Goal: Use online tool/utility

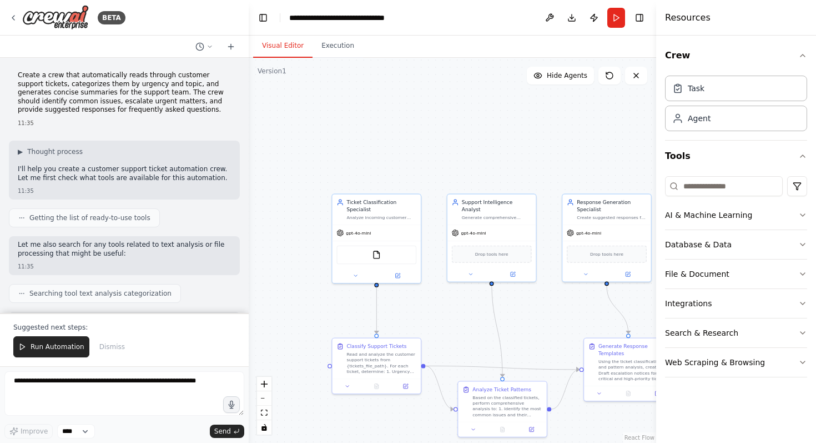
scroll to position [1132, 0]
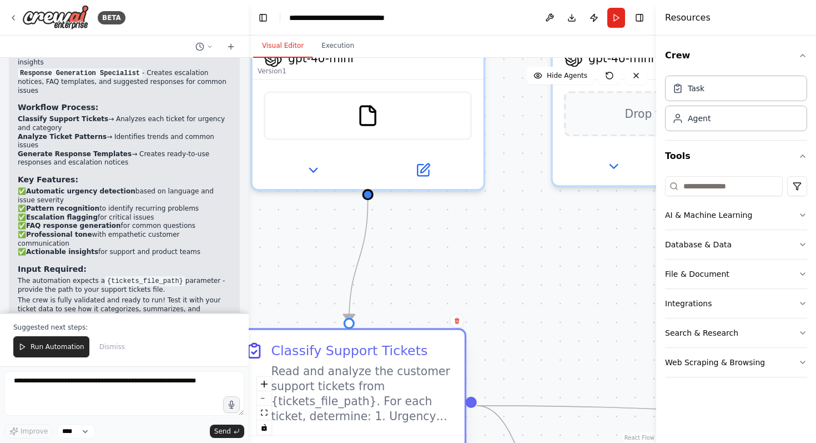
drag, startPoint x: 423, startPoint y: 367, endPoint x: 411, endPoint y: 372, distance: 12.7
click at [410, 372] on div "Read and analyze the customer support tickets from {tickets_file_path}. For eac…" at bounding box center [362, 394] width 182 height 60
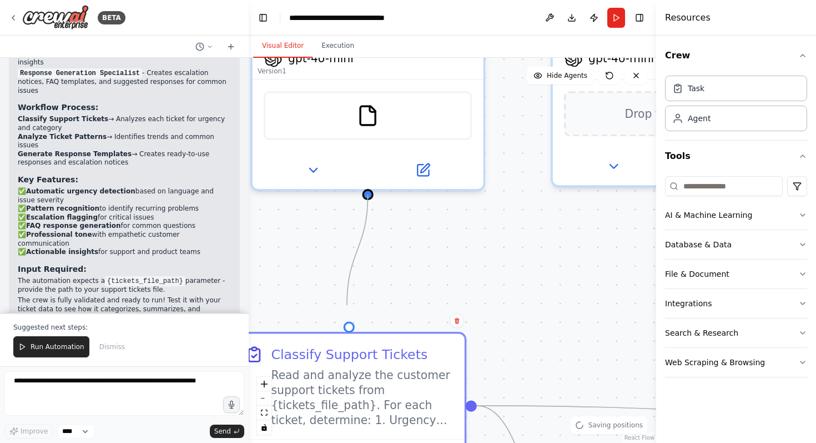
click at [347, 305] on circle "Edge from c99012ea-2e7d-44da-a911-c69eb06db7e7 to 8ae44db4-3da0-4e0e-816d-496bb…" at bounding box center [349, 312] width 19 height 19
drag, startPoint x: 349, startPoint y: 311, endPoint x: 471, endPoint y: 402, distance: 152.4
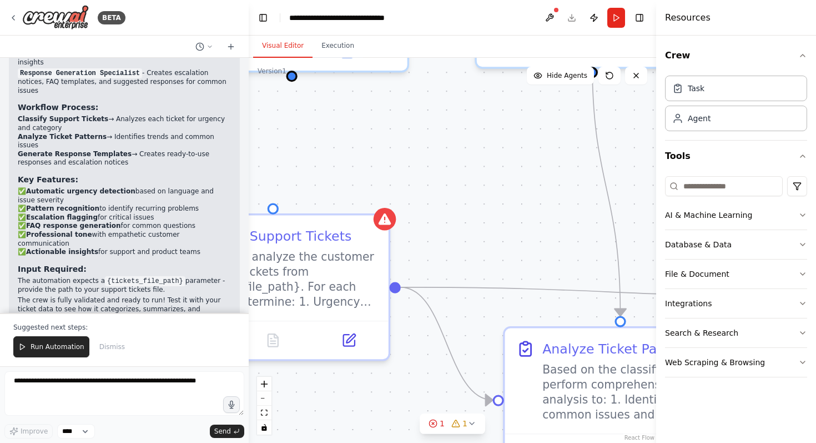
drag, startPoint x: 498, startPoint y: 362, endPoint x: 395, endPoint y: 222, distance: 173.2
click at [397, 223] on div ".deletable-edge-delete-btn { width: 20px; height: 20px; border: 0px solid #ffff…" at bounding box center [453, 250] width 408 height 385
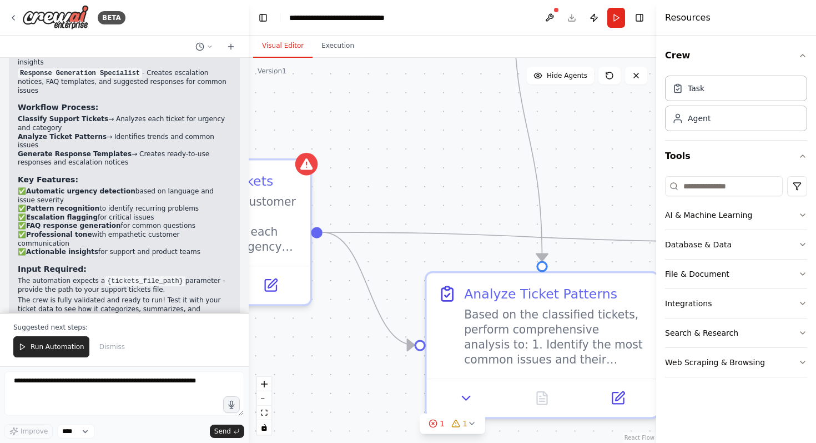
drag, startPoint x: 418, startPoint y: 193, endPoint x: 322, endPoint y: 159, distance: 101.4
click at [325, 153] on div ".deletable-edge-delete-btn { width: 20px; height: 20px; border: 0px solid #ffff…" at bounding box center [453, 250] width 408 height 385
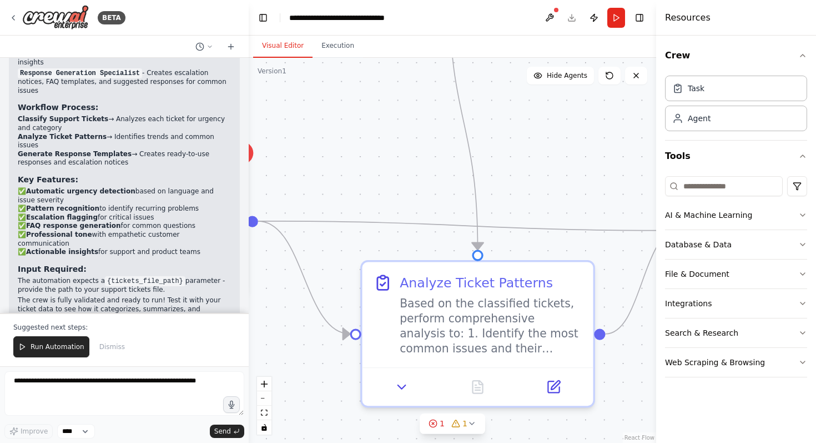
drag, startPoint x: 399, startPoint y: 189, endPoint x: 365, endPoint y: 243, distance: 63.4
click at [365, 243] on div ".deletable-edge-delete-btn { width: 20px; height: 20px; border: 0px solid #ffff…" at bounding box center [453, 250] width 408 height 385
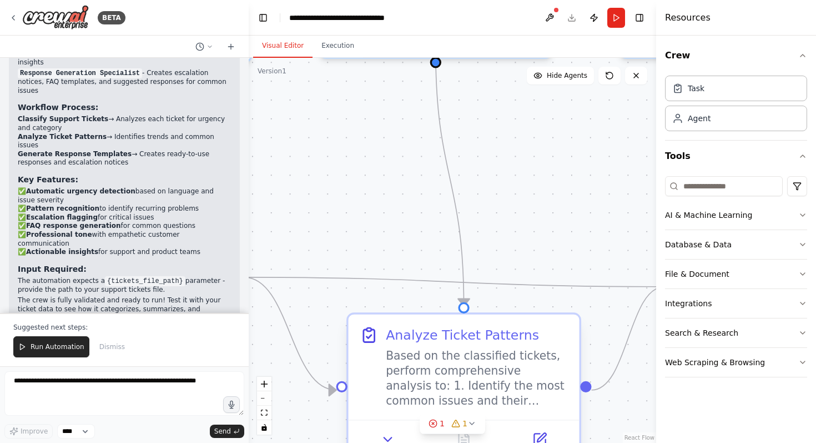
click at [446, 349] on div "Based on the classified tickets, perform comprehensive analysis to: 1. Identify…" at bounding box center [477, 378] width 182 height 60
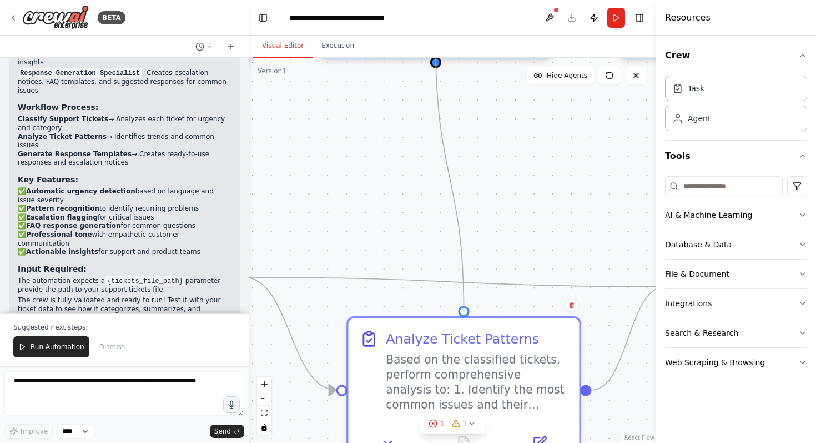
drag, startPoint x: 464, startPoint y: 301, endPoint x: 365, endPoint y: 127, distance: 200.3
click at [365, 127] on div ".deletable-edge-delete-btn { width: 20px; height: 20px; border: 0px solid #ffff…" at bounding box center [453, 250] width 408 height 385
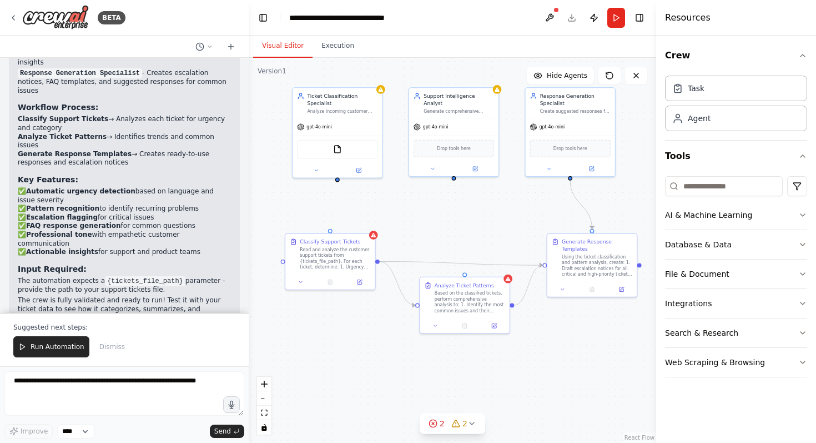
drag, startPoint x: 375, startPoint y: 141, endPoint x: 453, endPoint y: 242, distance: 127.5
click at [453, 241] on div ".deletable-edge-delete-btn { width: 20px; height: 20px; border: 0px solid #ffff…" at bounding box center [453, 250] width 408 height 385
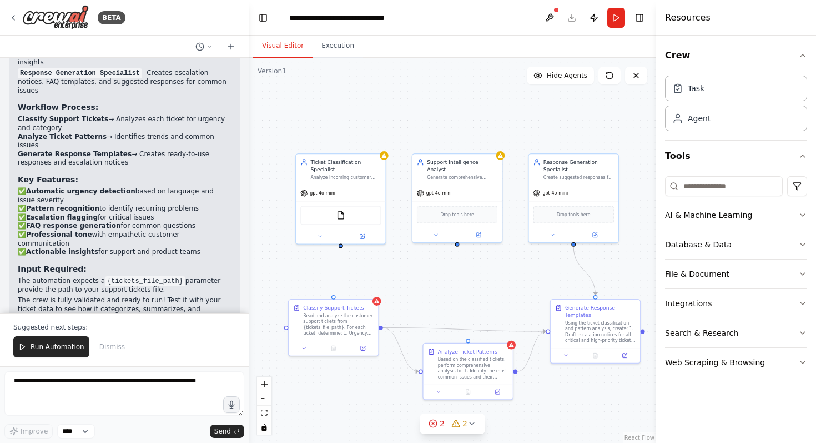
drag, startPoint x: 413, startPoint y: 107, endPoint x: 402, endPoint y: 147, distance: 41.5
click at [402, 147] on div ".deletable-edge-delete-btn { width: 20px; height: 20px; border: 0px solid #ffff…" at bounding box center [453, 250] width 408 height 385
click at [771, 207] on button "AI & Machine Learning" at bounding box center [736, 215] width 142 height 29
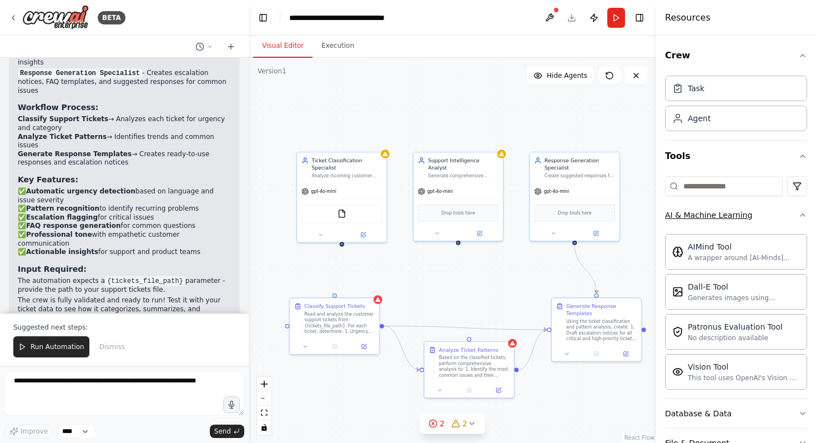
scroll to position [121, 0]
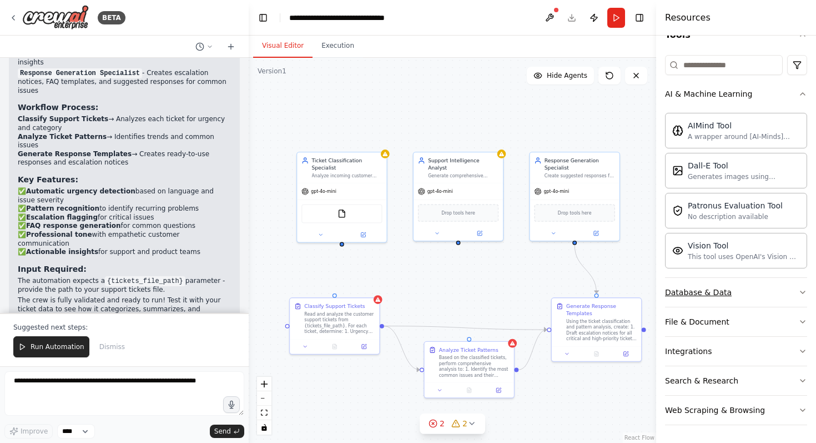
click at [782, 294] on button "Database & Data" at bounding box center [736, 292] width 142 height 29
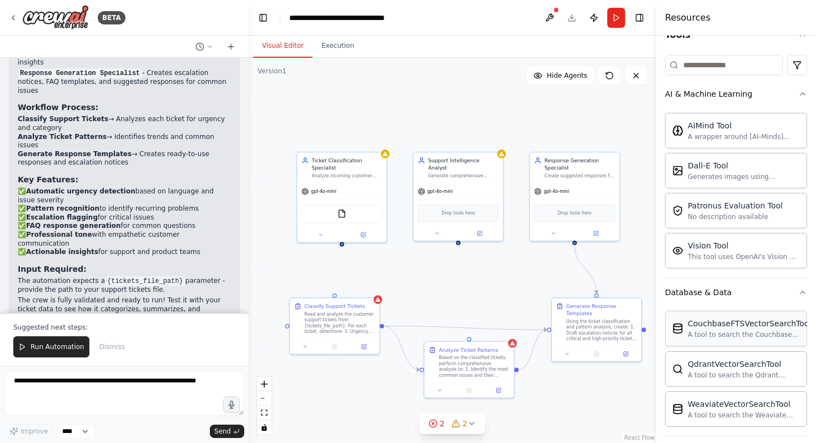
scroll to position [250, 0]
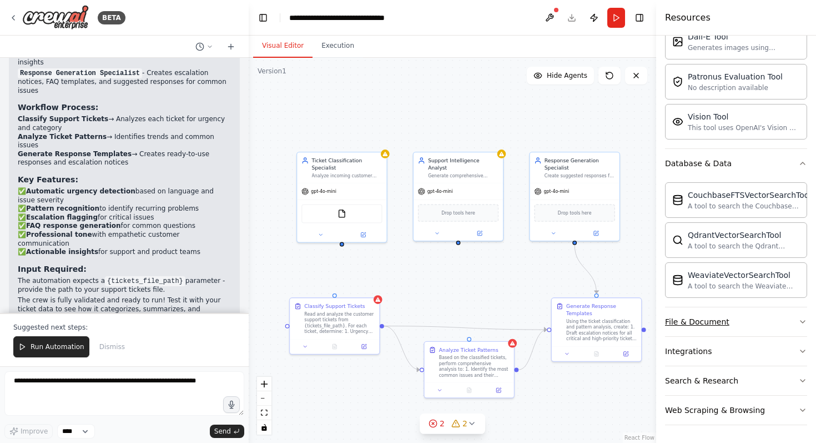
click at [718, 320] on div "File & Document" at bounding box center [697, 321] width 64 height 11
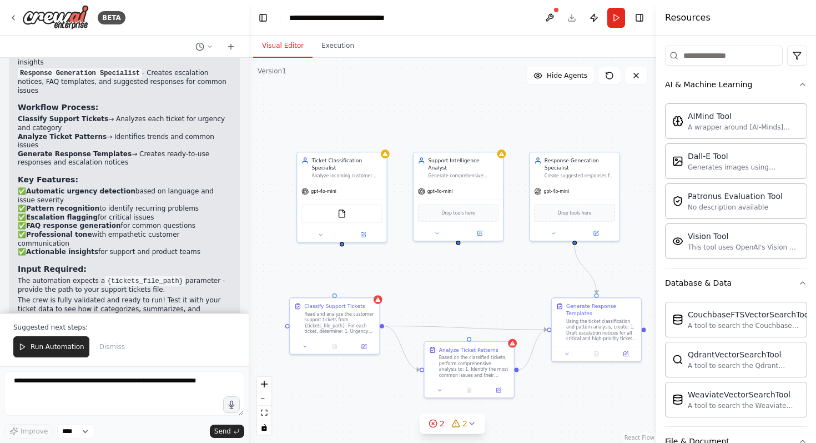
scroll to position [0, 0]
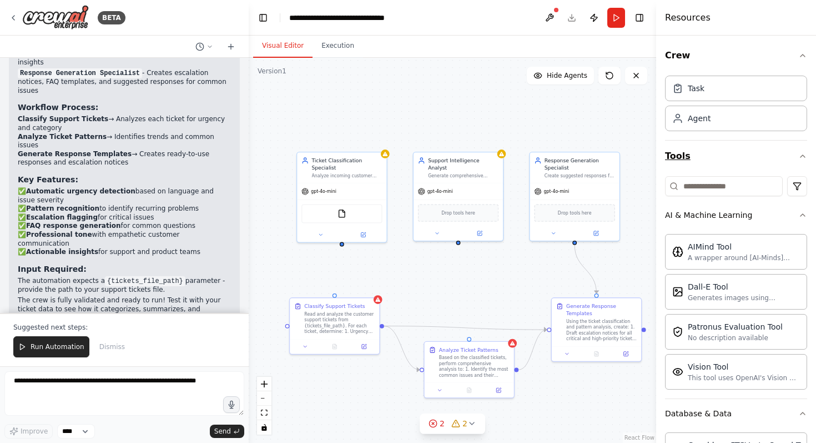
click at [714, 146] on button "Tools" at bounding box center [736, 156] width 142 height 31
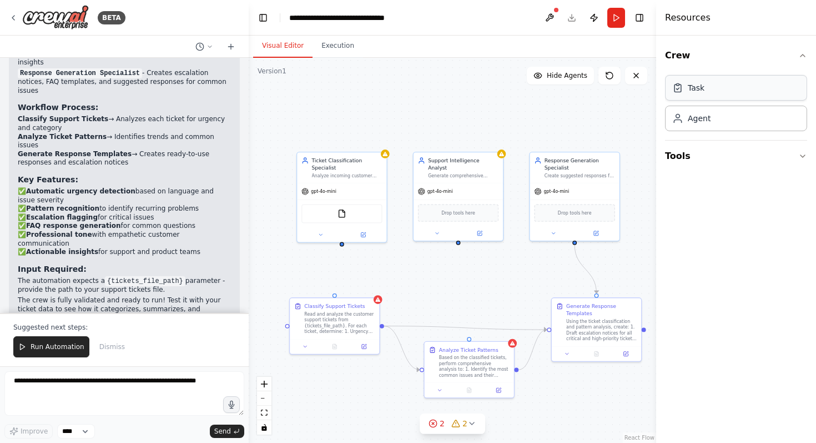
click at [735, 87] on div "Task" at bounding box center [736, 88] width 142 height 26
drag, startPoint x: 479, startPoint y: 139, endPoint x: 452, endPoint y: 92, distance: 54.0
click at [452, 92] on div "Task description" at bounding box center [463, 94] width 71 height 6
click at [498, 71] on button at bounding box center [494, 68] width 14 height 14
click at [493, 67] on icon at bounding box center [494, 68] width 4 height 6
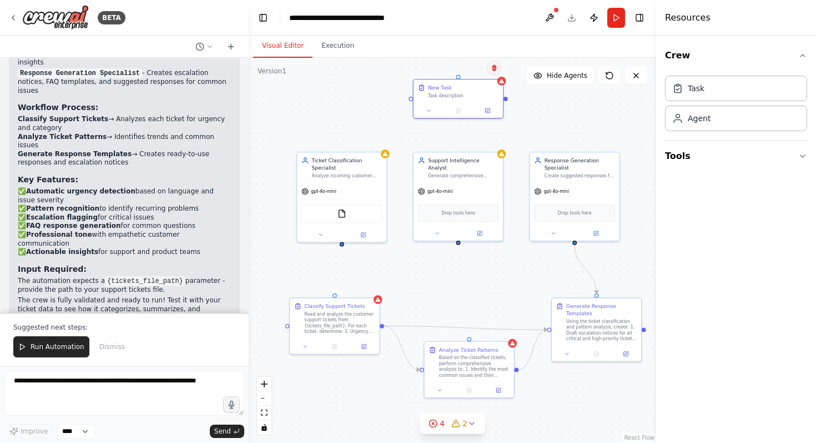
click at [493, 67] on icon at bounding box center [494, 68] width 4 height 6
click at [466, 68] on button "Confirm" at bounding box center [462, 67] width 39 height 13
click at [494, 110] on div ".deletable-edge-delete-btn { width: 20px; height: 20px; border: 0px solid #ffff…" at bounding box center [453, 250] width 408 height 385
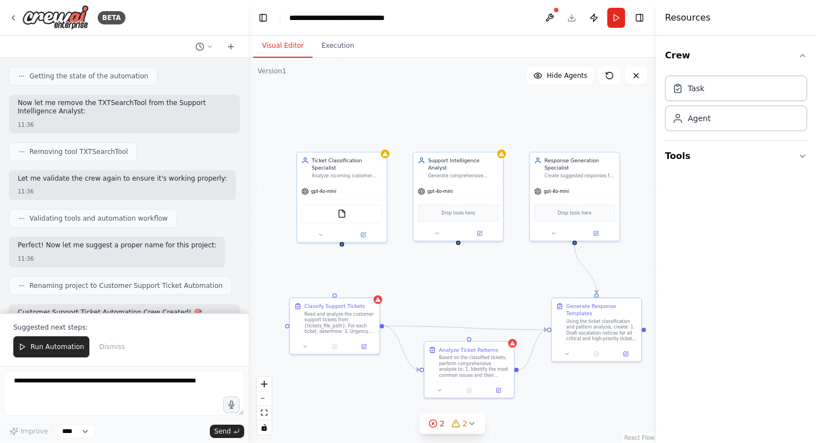
scroll to position [1132, 0]
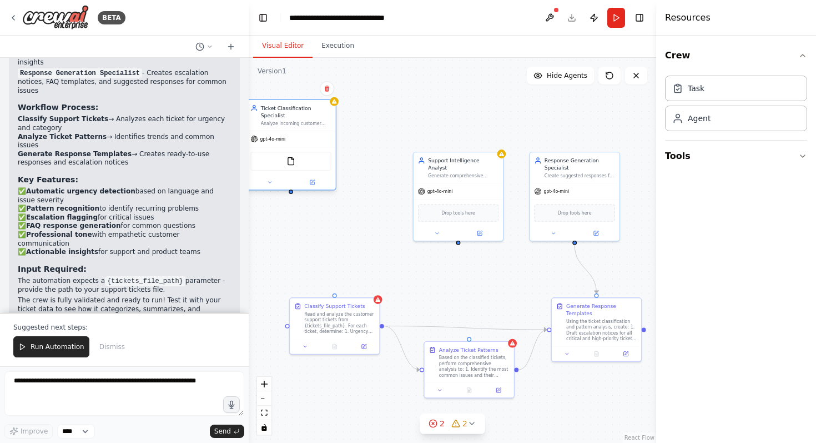
drag, startPoint x: 339, startPoint y: 192, endPoint x: 288, endPoint y: 139, distance: 74.2
click at [288, 139] on div "gpt-4o-mini" at bounding box center [291, 139] width 89 height 16
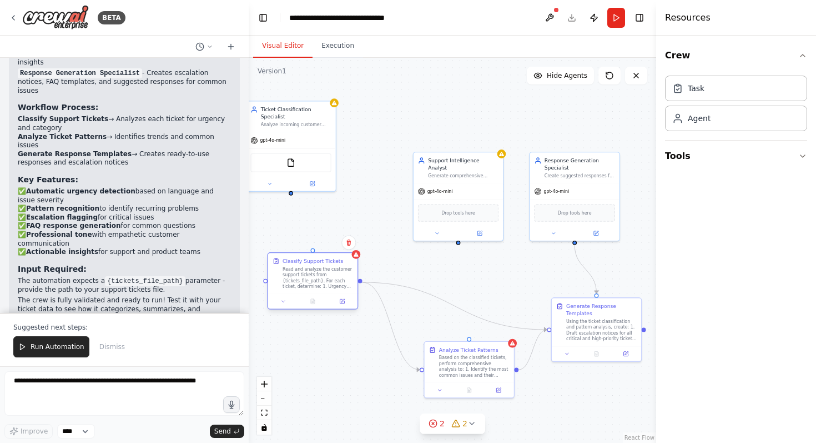
drag, startPoint x: 350, startPoint y: 313, endPoint x: 317, endPoint y: 259, distance: 62.6
click at [317, 266] on div "Read and analyze the customer support tickets from {tickets_file_path}. For eac…" at bounding box center [318, 277] width 71 height 23
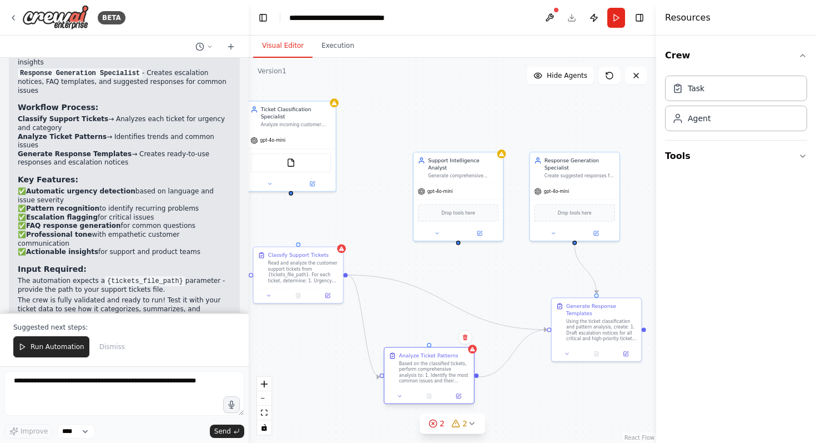
drag, startPoint x: 459, startPoint y: 367, endPoint x: 405, endPoint y: 386, distance: 57.8
click at [405, 384] on div "Based on the classified tickets, perform comprehensive analysis to: 1. Identify…" at bounding box center [434, 371] width 71 height 23
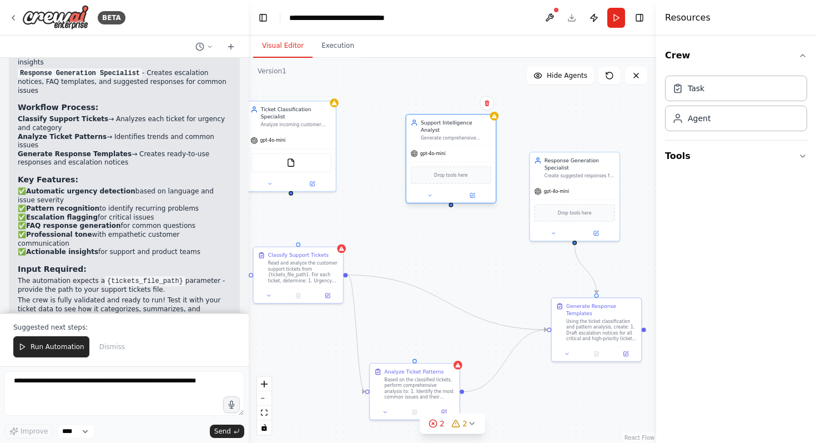
drag, startPoint x: 459, startPoint y: 183, endPoint x: 450, endPoint y: 143, distance: 41.0
click at [450, 146] on div "gpt-4o-mini" at bounding box center [451, 154] width 89 height 16
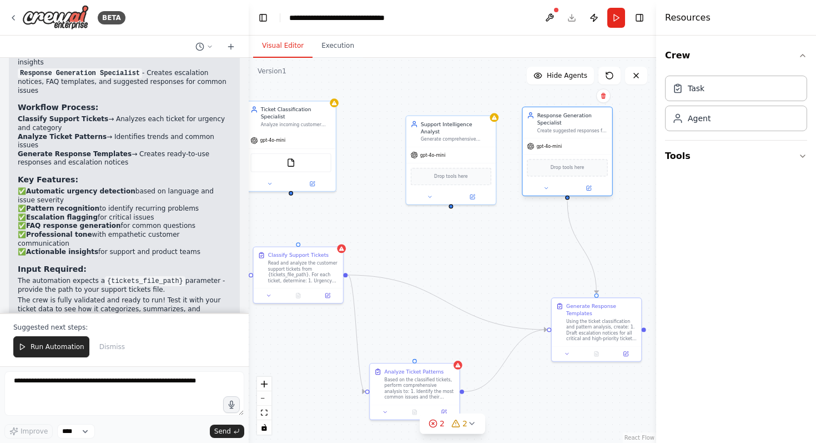
drag, startPoint x: 545, startPoint y: 190, endPoint x: 542, endPoint y: 123, distance: 66.7
click at [542, 143] on span "gpt-4o-mini" at bounding box center [550, 146] width 26 height 6
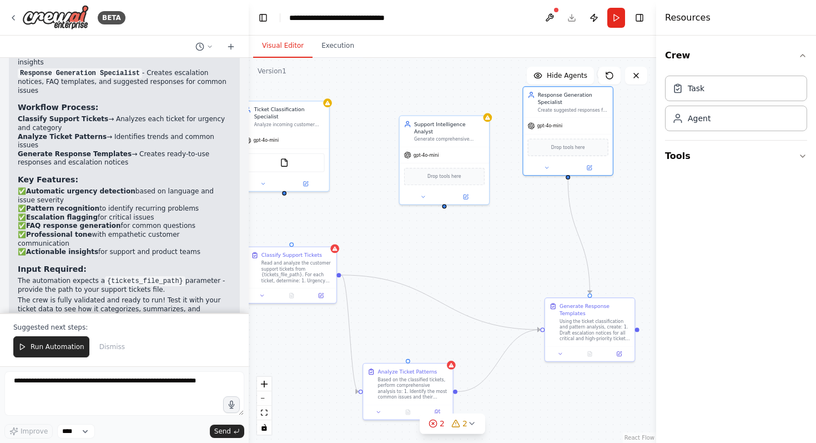
drag, startPoint x: 450, startPoint y: 202, endPoint x: 440, endPoint y: 199, distance: 11.1
click at [441, 199] on div ".deletable-edge-delete-btn { width: 20px; height: 20px; border: 0px solid #ffff…" at bounding box center [453, 250] width 408 height 385
drag, startPoint x: 442, startPoint y: 196, endPoint x: 540, endPoint y: 330, distance: 167.0
click at [540, 330] on div ".deletable-edge-delete-btn { width: 20px; height: 20px; border: 0px solid #ffff…" at bounding box center [453, 250] width 408 height 385
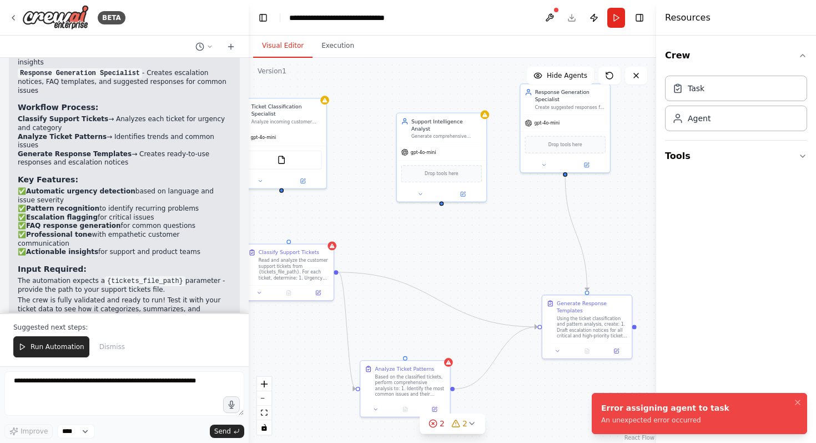
click at [683, 414] on div "Error assigning agent to task An unexpected error occurred" at bounding box center [666, 413] width 128 height 22
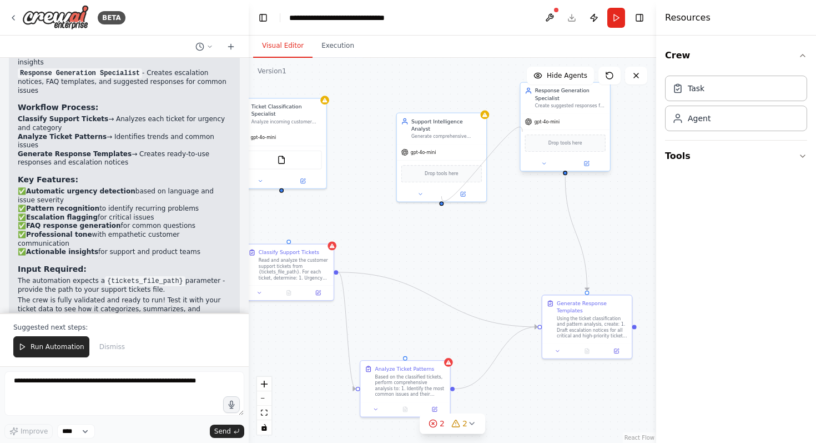
drag, startPoint x: 442, startPoint y: 197, endPoint x: 523, endPoint y: 132, distance: 104.3
click at [518, 132] on div "Ticket Classification Specialist Analyze incoming customer support tickets to c…" at bounding box center [384, 239] width 267 height 252
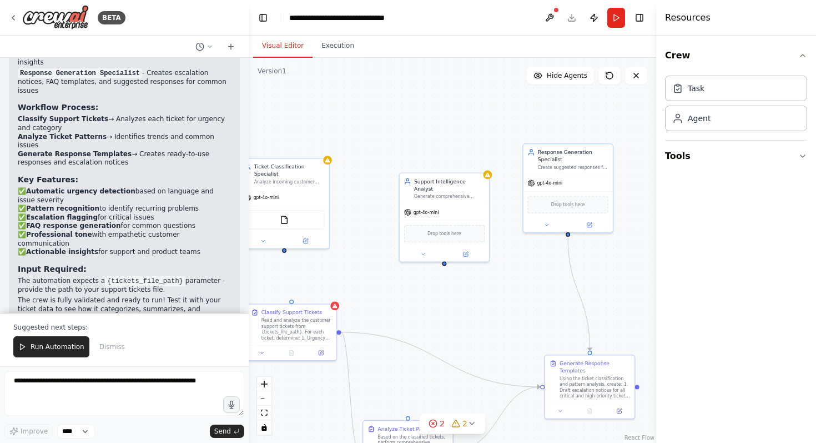
drag, startPoint x: 503, startPoint y: 214, endPoint x: 508, endPoint y: 268, distance: 54.7
click at [508, 270] on div ".deletable-edge-delete-btn { width: 20px; height: 20px; border: 0px solid #ffff…" at bounding box center [453, 250] width 408 height 385
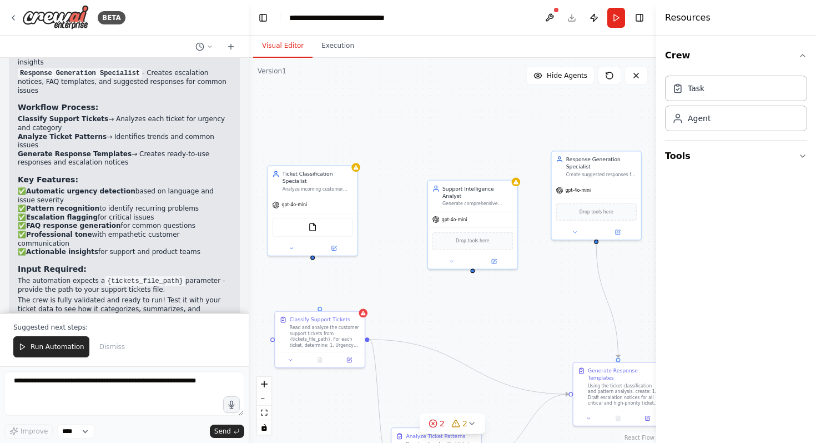
drag, startPoint x: 445, startPoint y: 258, endPoint x: 473, endPoint y: 265, distance: 28.8
click at [473, 265] on div ".deletable-edge-delete-btn { width: 20px; height: 20px; border: 0px solid #ffff…" at bounding box center [453, 250] width 408 height 385
drag, startPoint x: 472, startPoint y: 263, endPoint x: 311, endPoint y: 259, distance: 161.1
click at [311, 259] on div ".deletable-edge-delete-btn { width: 20px; height: 20px; border: 0px solid #ffff…" at bounding box center [453, 250] width 408 height 385
click at [486, 236] on span "Drop tools here" at bounding box center [473, 239] width 34 height 7
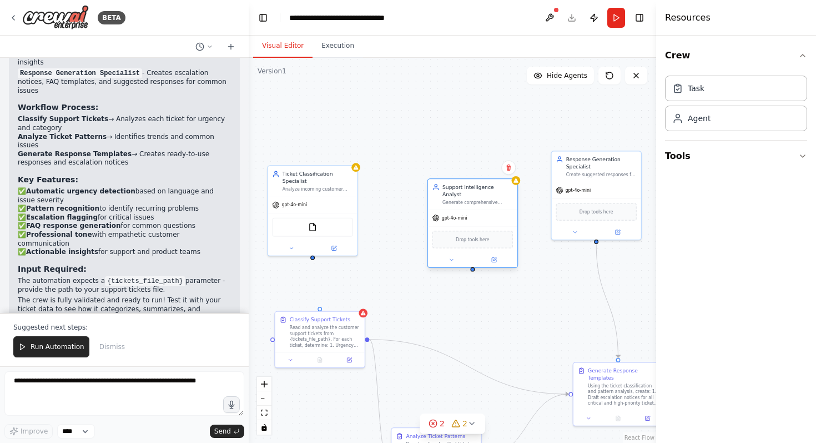
click at [486, 236] on span "Drop tools here" at bounding box center [473, 239] width 34 height 7
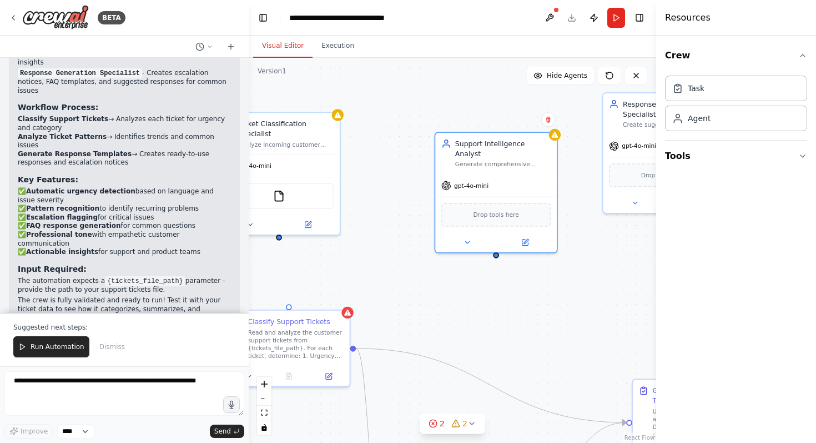
drag, startPoint x: 407, startPoint y: 313, endPoint x: 390, endPoint y: 177, distance: 137.1
click at [395, 188] on div ".deletable-edge-delete-btn { width: 20px; height: 20px; border: 0px solid #ffff…" at bounding box center [453, 250] width 408 height 385
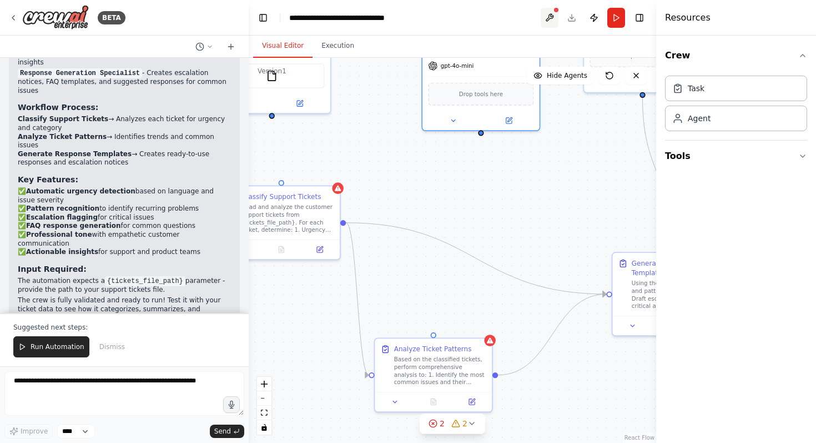
click at [550, 17] on button at bounding box center [550, 18] width 18 height 20
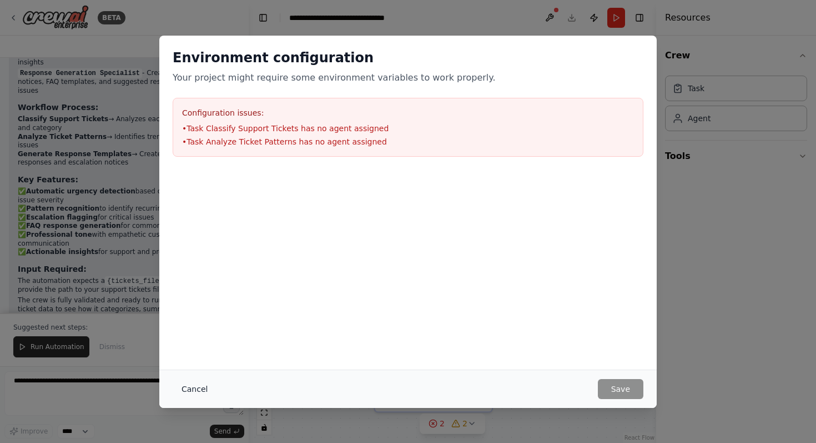
click at [201, 387] on button "Cancel" at bounding box center [195, 389] width 44 height 20
